Goal: Navigation & Orientation: Find specific page/section

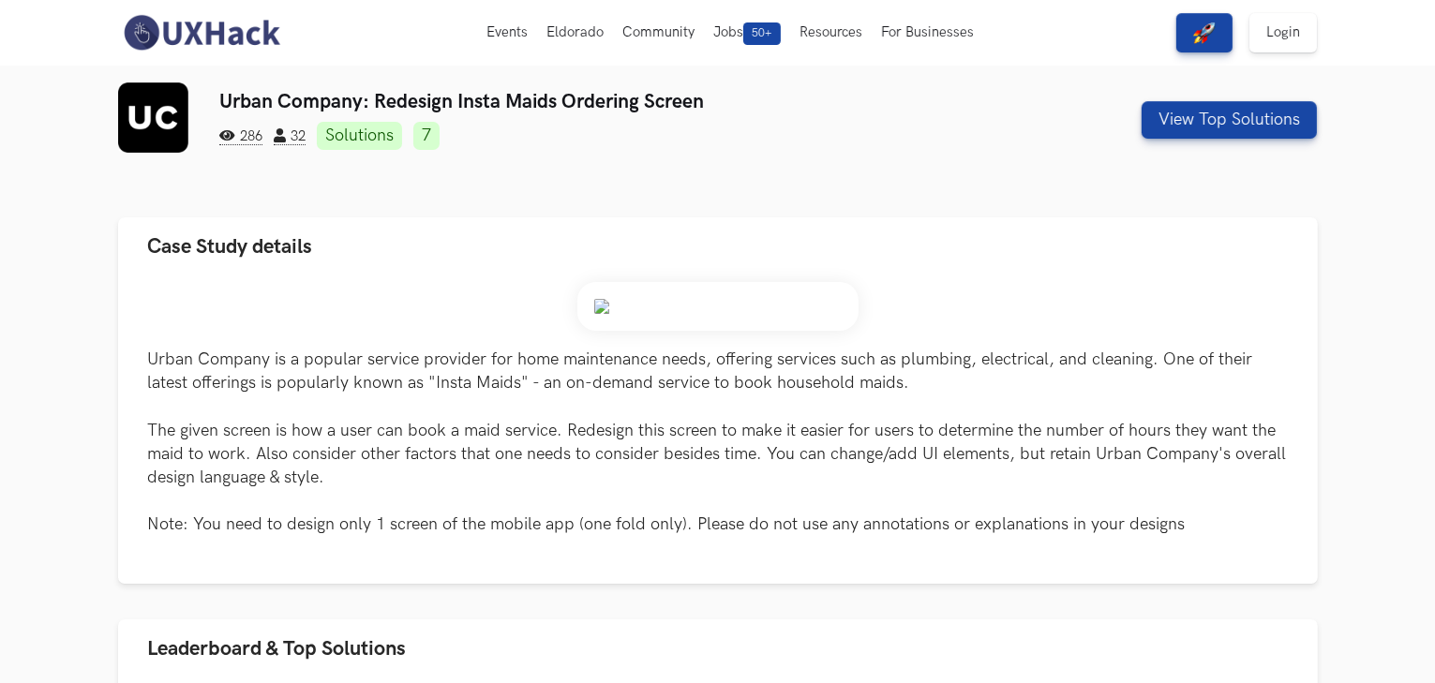
click at [250, 31] on img at bounding box center [201, 32] width 167 height 39
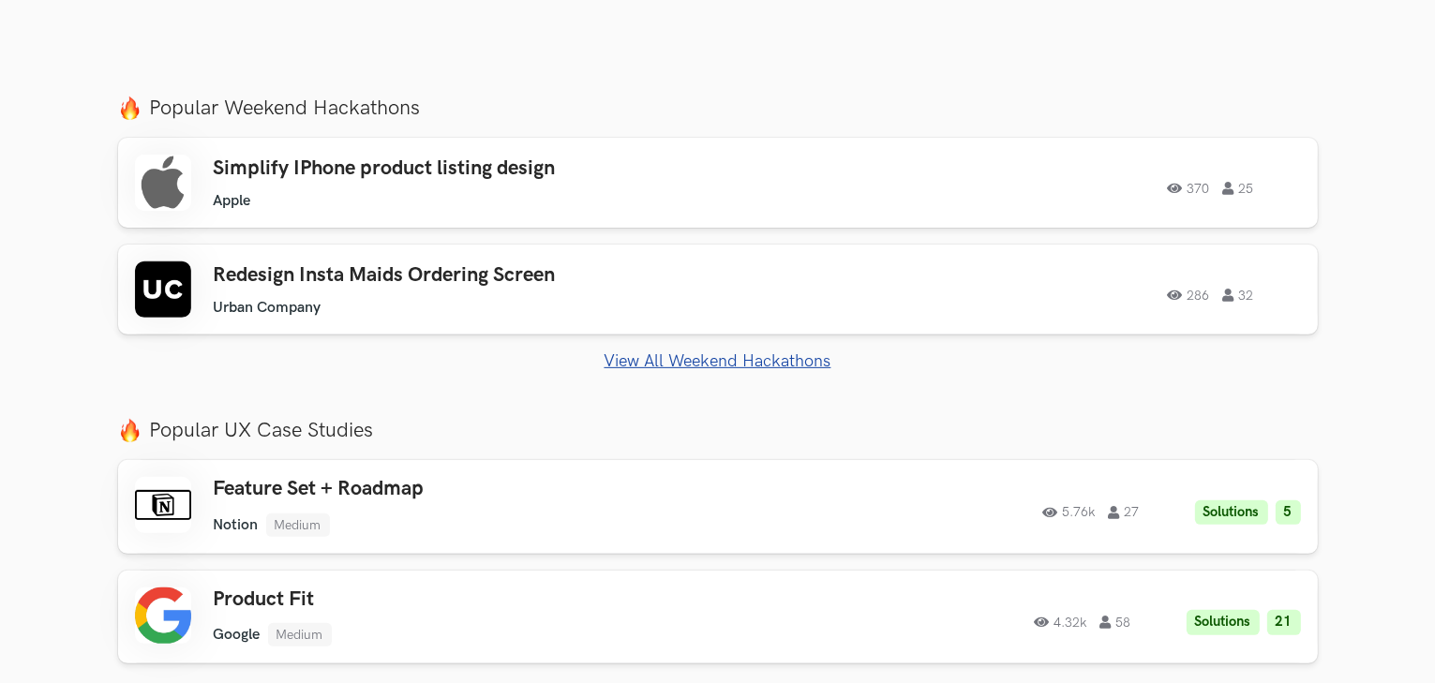
scroll to position [639, 0]
click at [661, 363] on link "View All Weekend Hackathons" at bounding box center [718, 361] width 1200 height 20
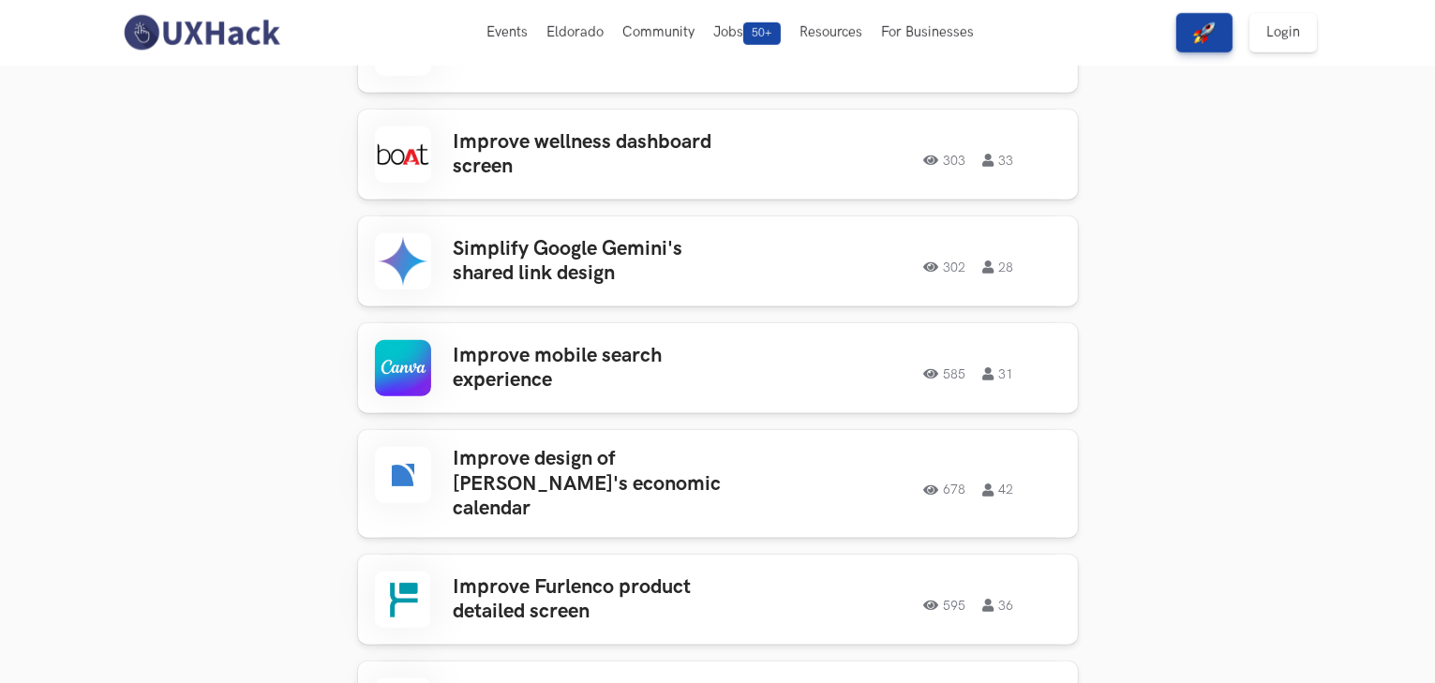
scroll to position [1496, 0]
